Goal: Transaction & Acquisition: Subscribe to service/newsletter

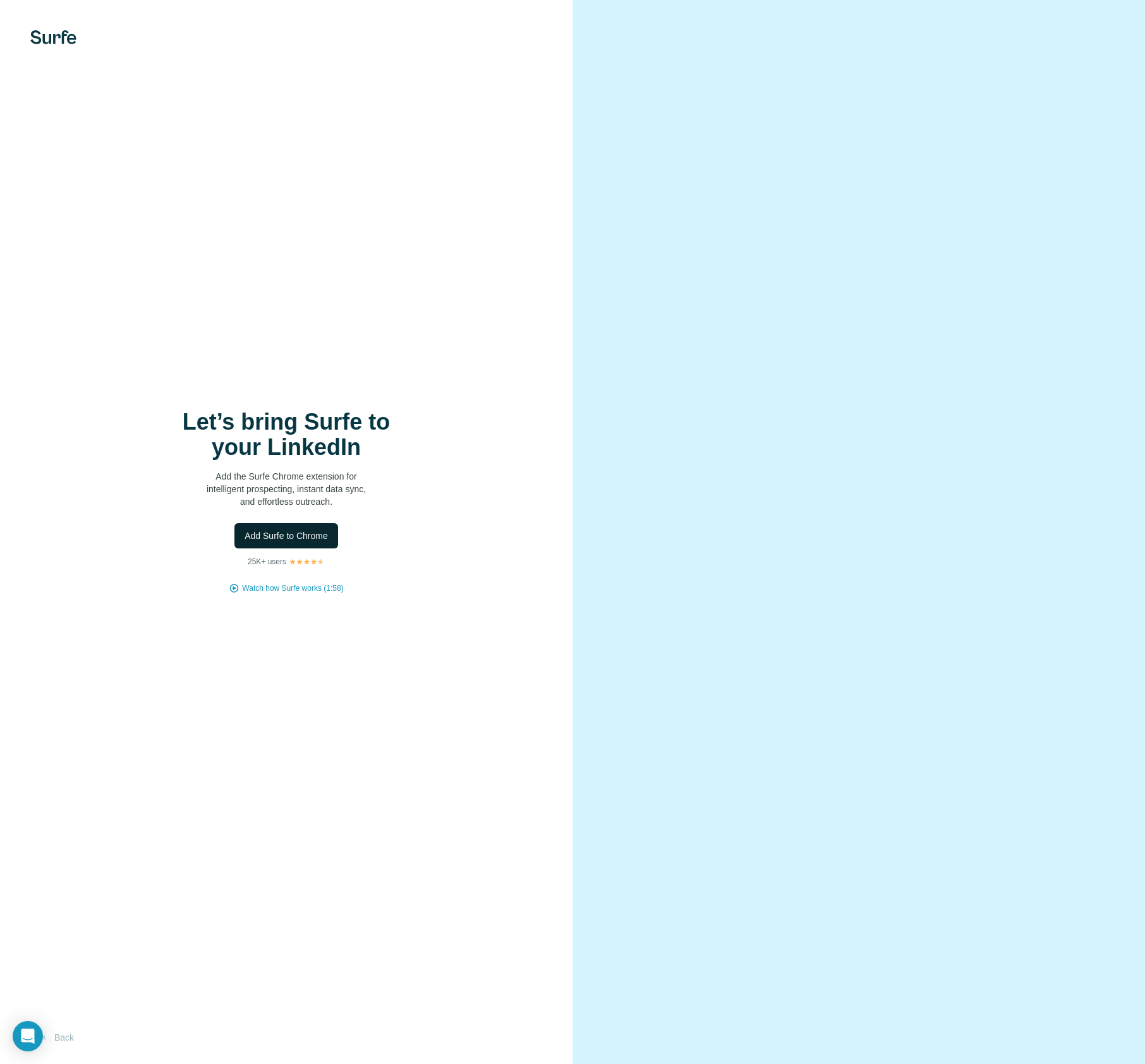
click at [268, 537] on span "Add Surfe to Chrome" at bounding box center [287, 535] width 84 height 12
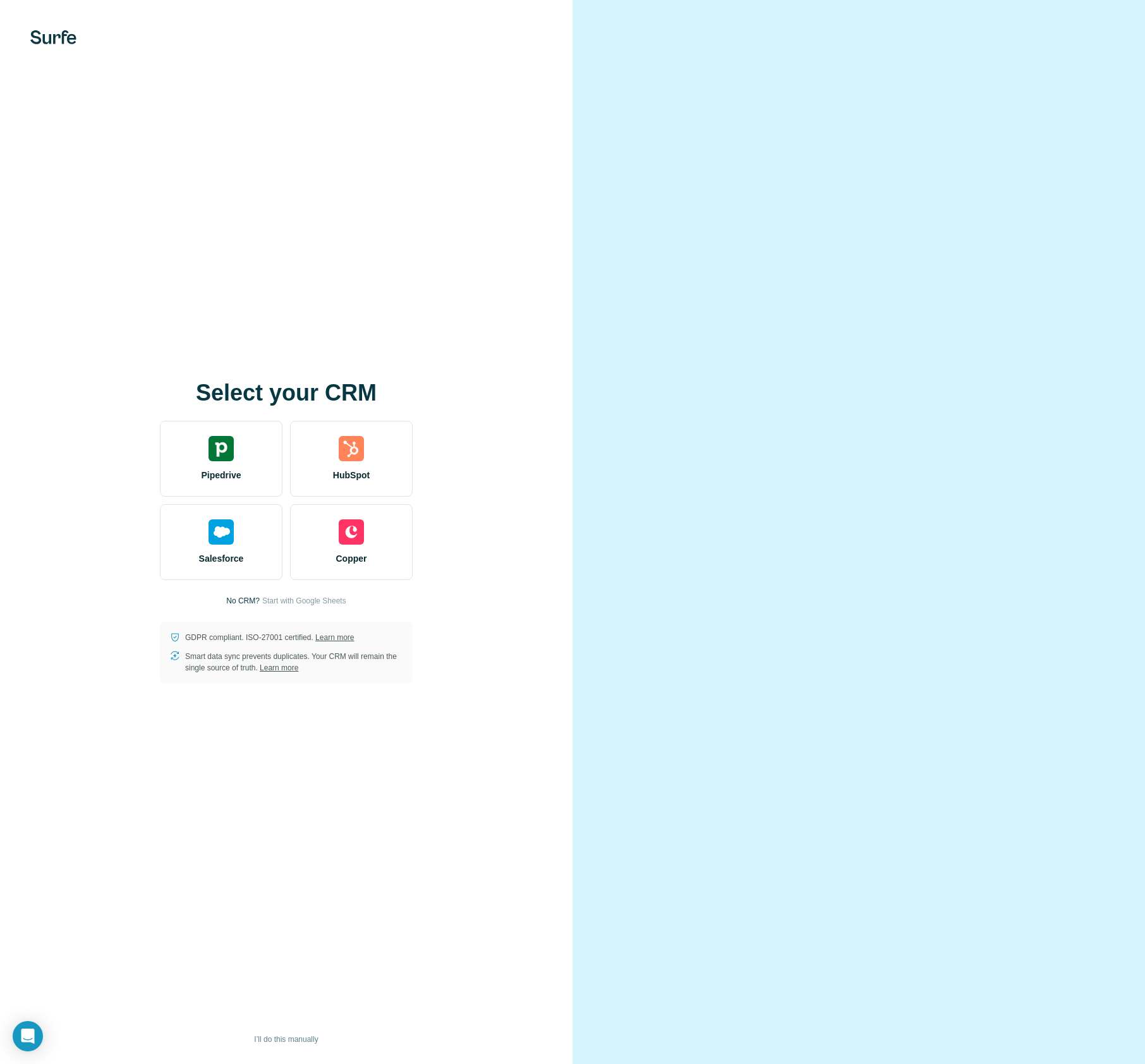
click at [329, 139] on div "Select your CRM Pipedrive HubSpot Salesforce Copper No CRM? Start with Google S…" at bounding box center [286, 532] width 572 height 1064
